Goal: Navigation & Orientation: Find specific page/section

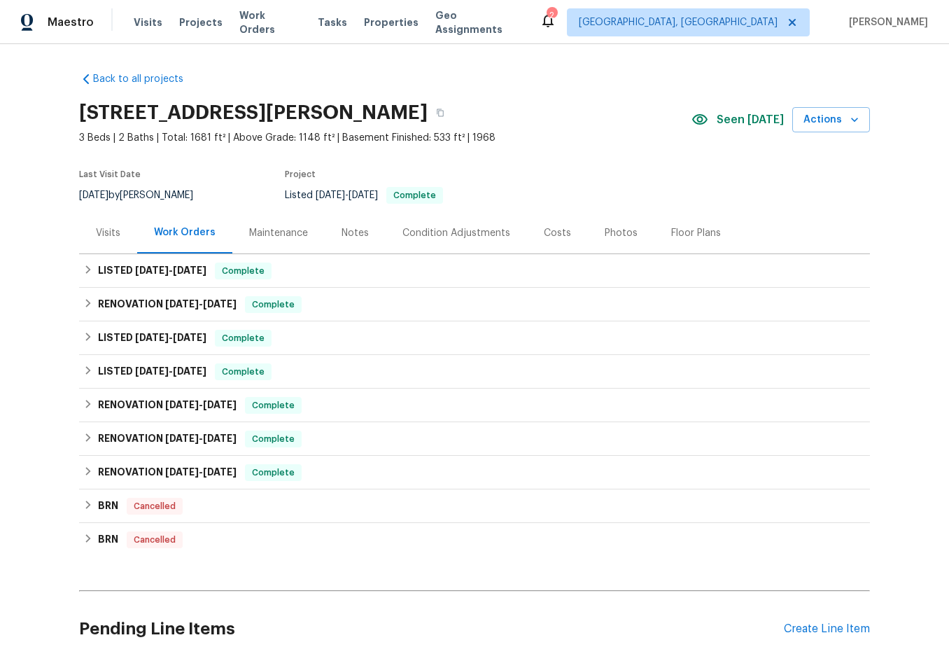
click at [342, 230] on div "Notes" at bounding box center [355, 233] width 27 height 14
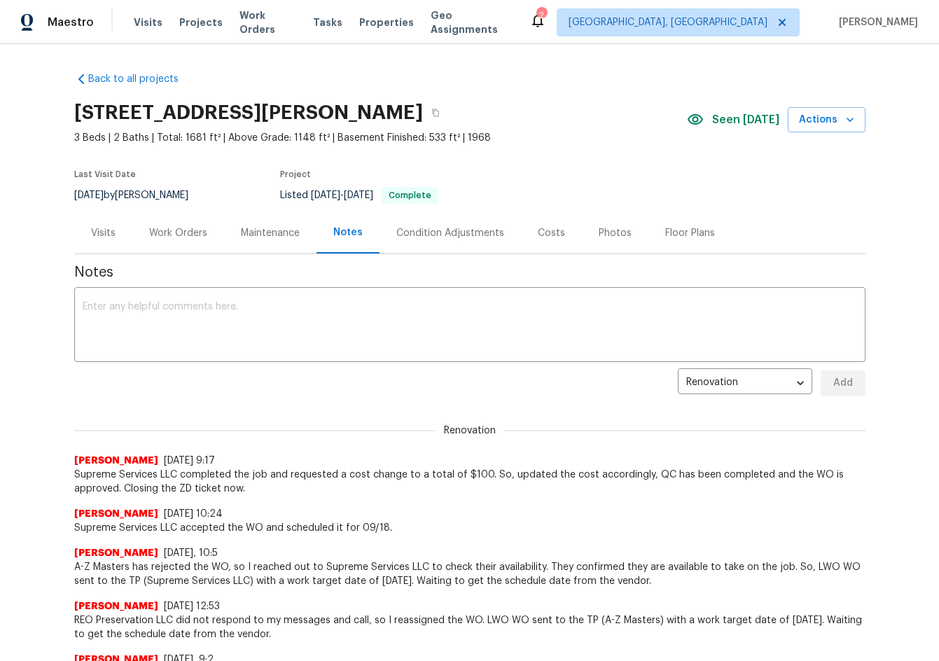
click at [116, 236] on div "Visits" at bounding box center [103, 232] width 58 height 41
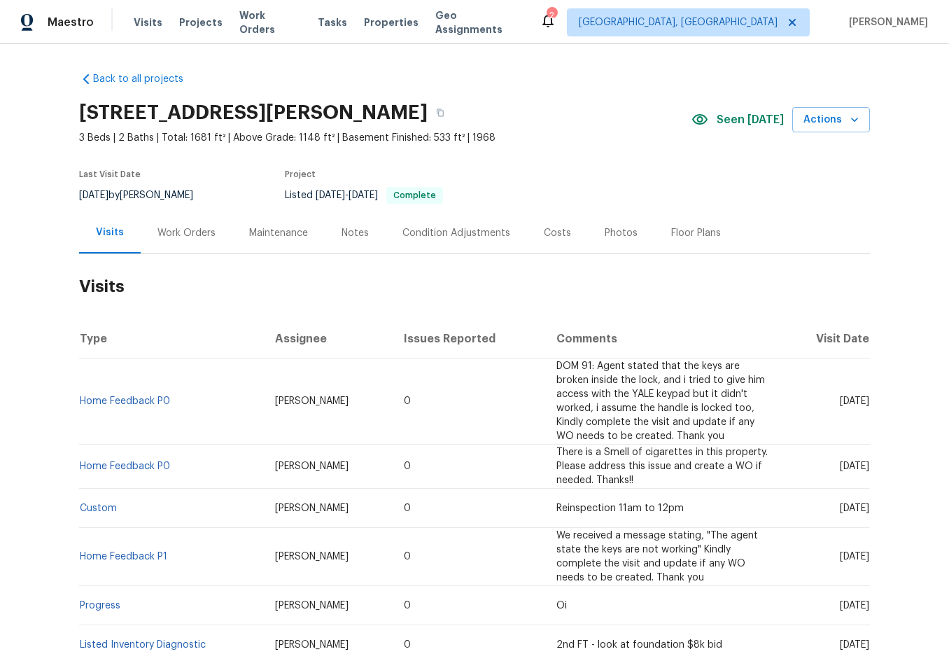
click at [160, 235] on div "Work Orders" at bounding box center [187, 233] width 58 height 14
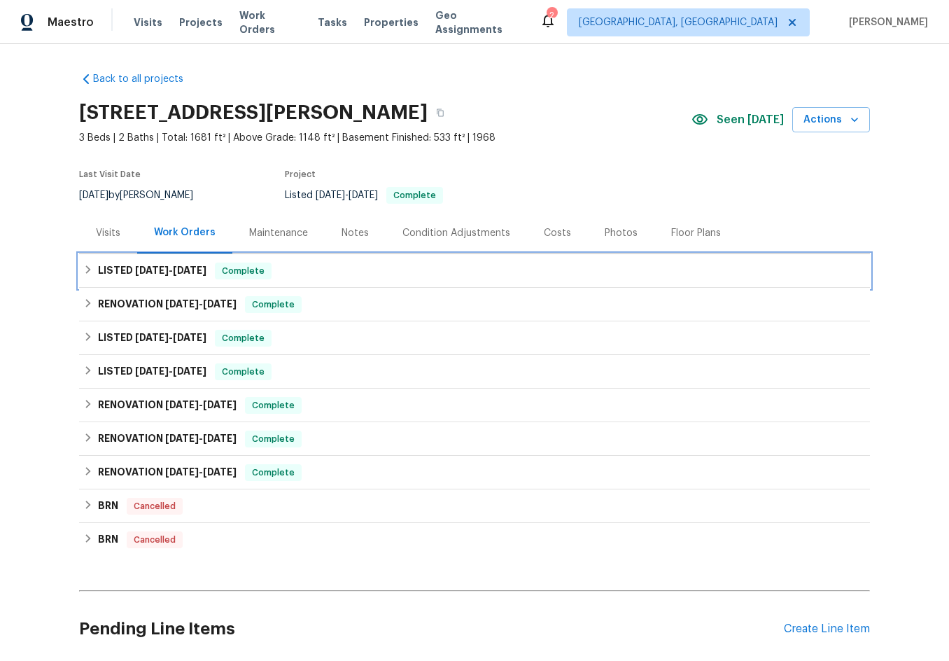
click at [152, 267] on span "[DATE]" at bounding box center [152, 270] width 34 height 10
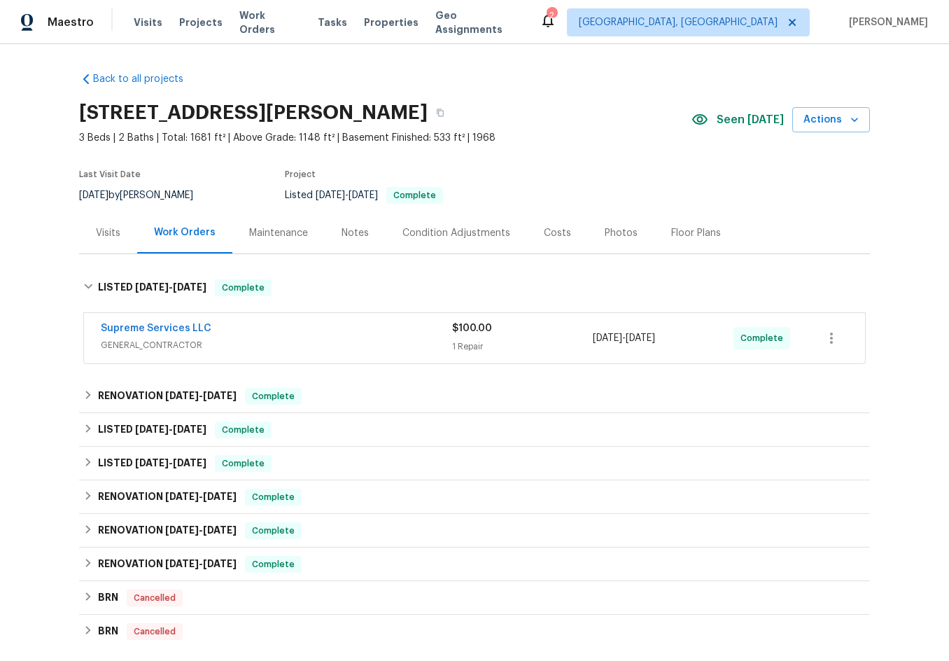
click at [564, 233] on div "Costs" at bounding box center [557, 232] width 61 height 41
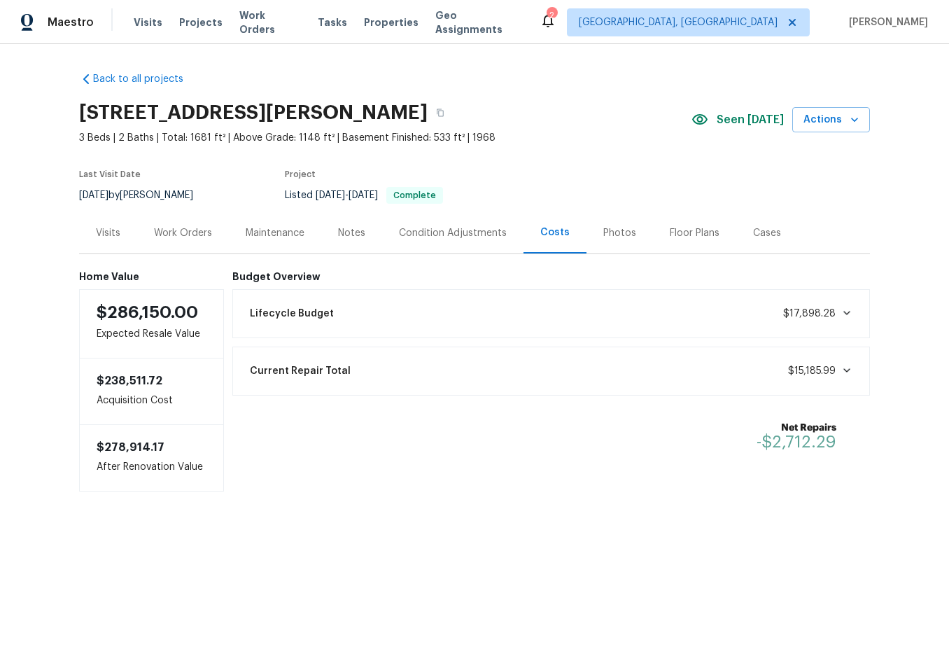
click at [174, 243] on div "Work Orders" at bounding box center [183, 232] width 92 height 41
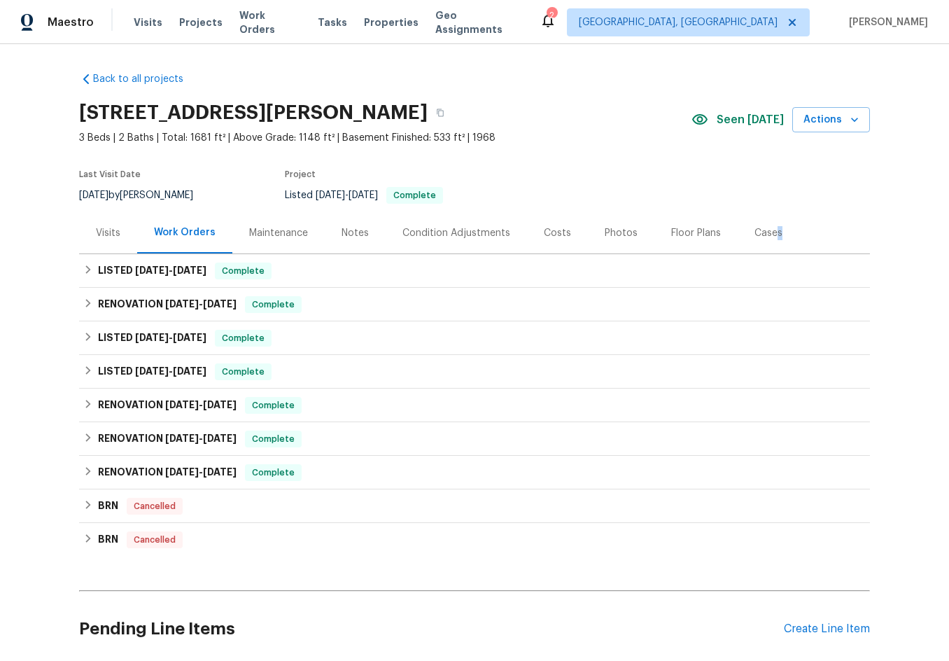
click at [767, 237] on div "Cases" at bounding box center [769, 233] width 28 height 14
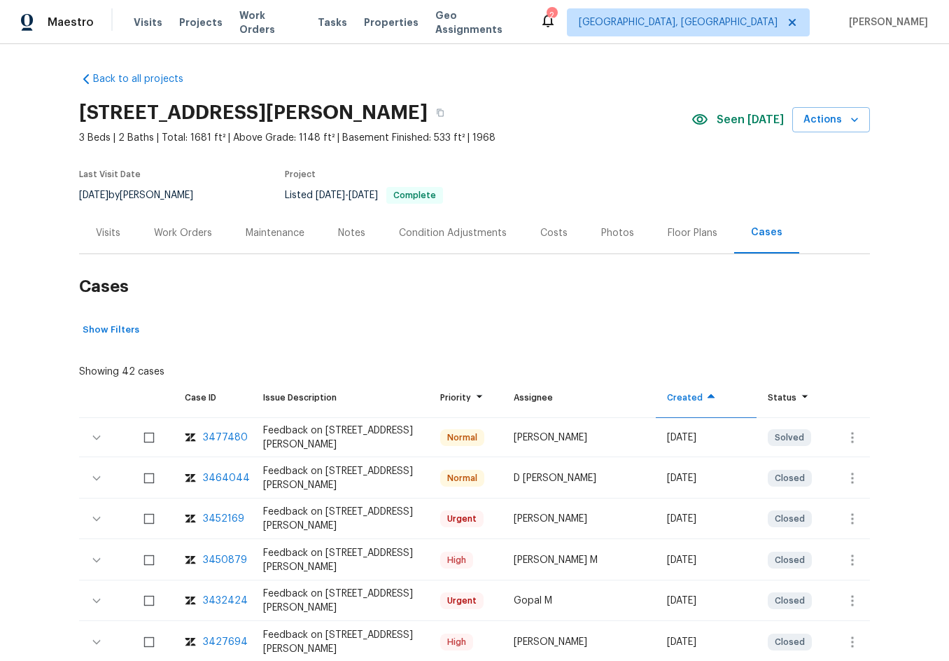
click at [627, 199] on section "[STREET_ADDRESS][PERSON_NAME] 3 Beds | 2 Baths | Total: 1681 ft² | Above Grade:…" at bounding box center [474, 154] width 791 height 118
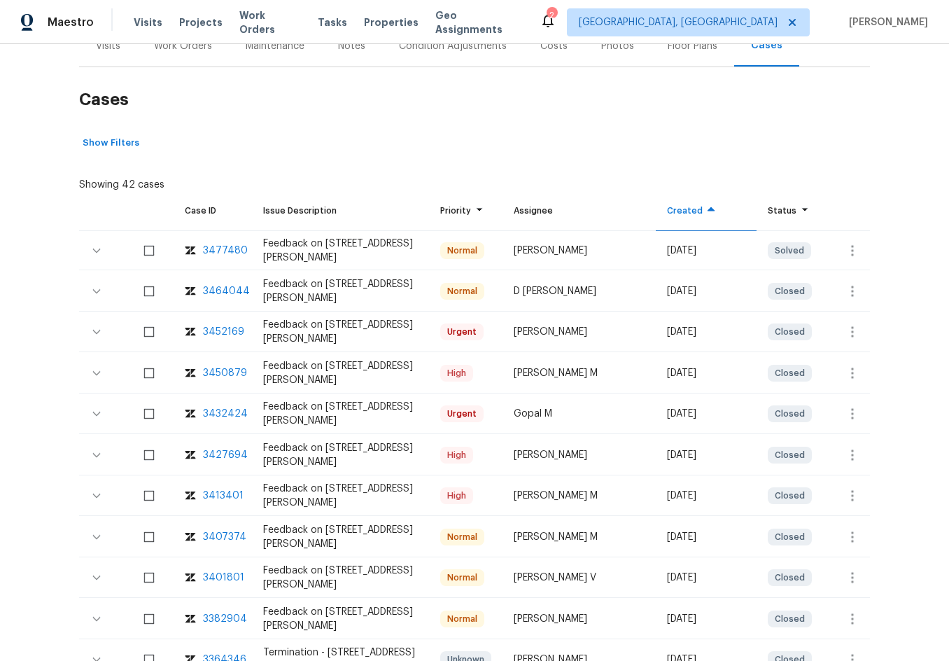
scroll to position [140, 0]
